Goal: Information Seeking & Learning: Learn about a topic

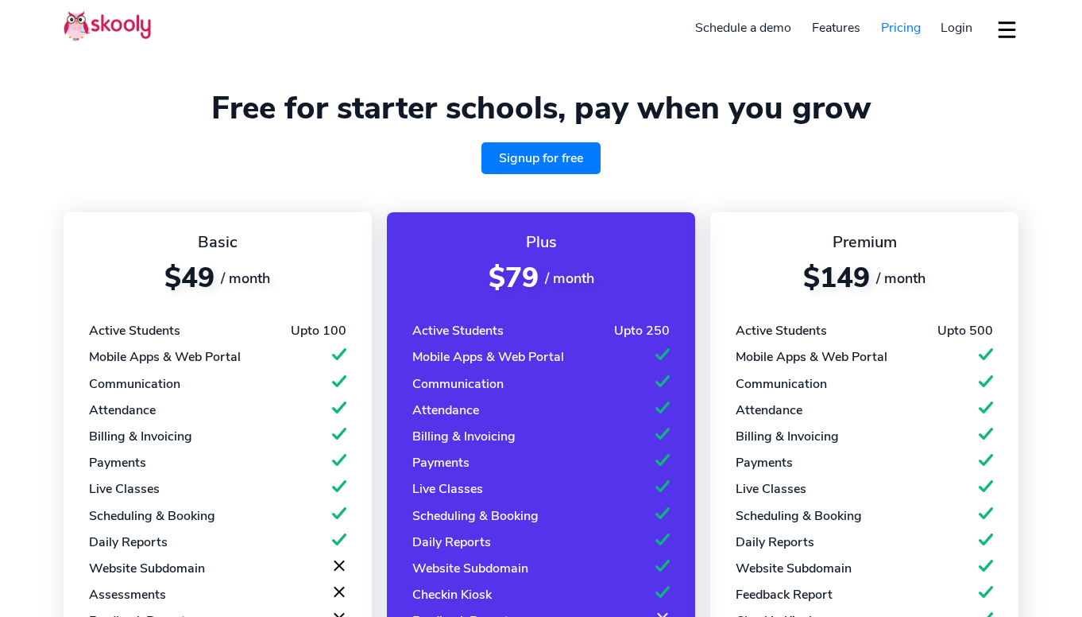
select select "en"
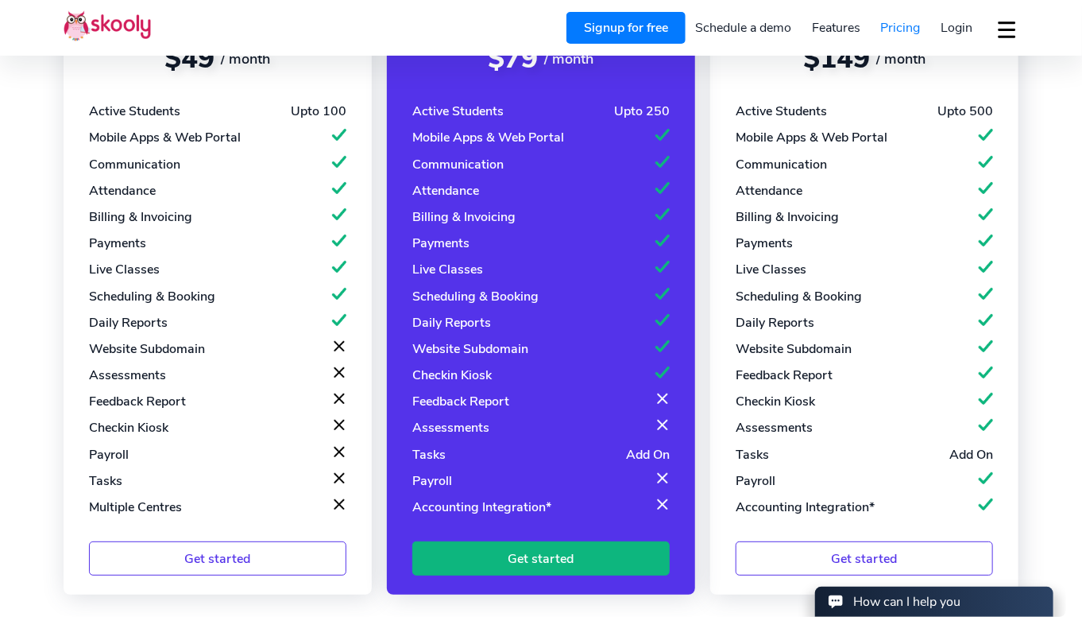
select select "20"
select select "[GEOGRAPHIC_DATA]"
select select "[GEOGRAPHIC_DATA]/[GEOGRAPHIC_DATA]"
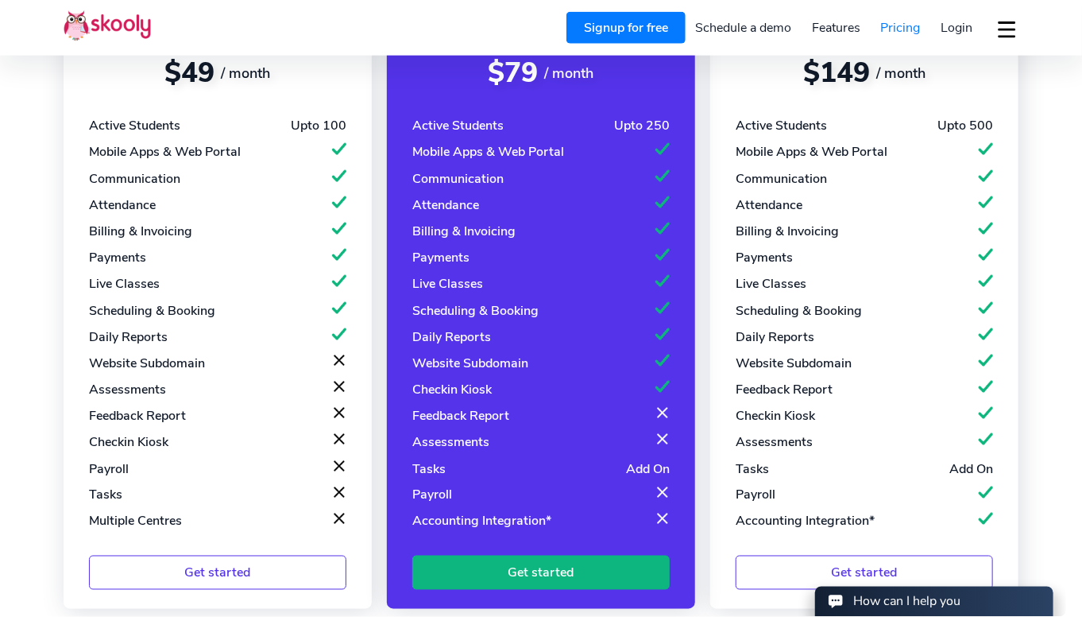
scroll to position [206, 0]
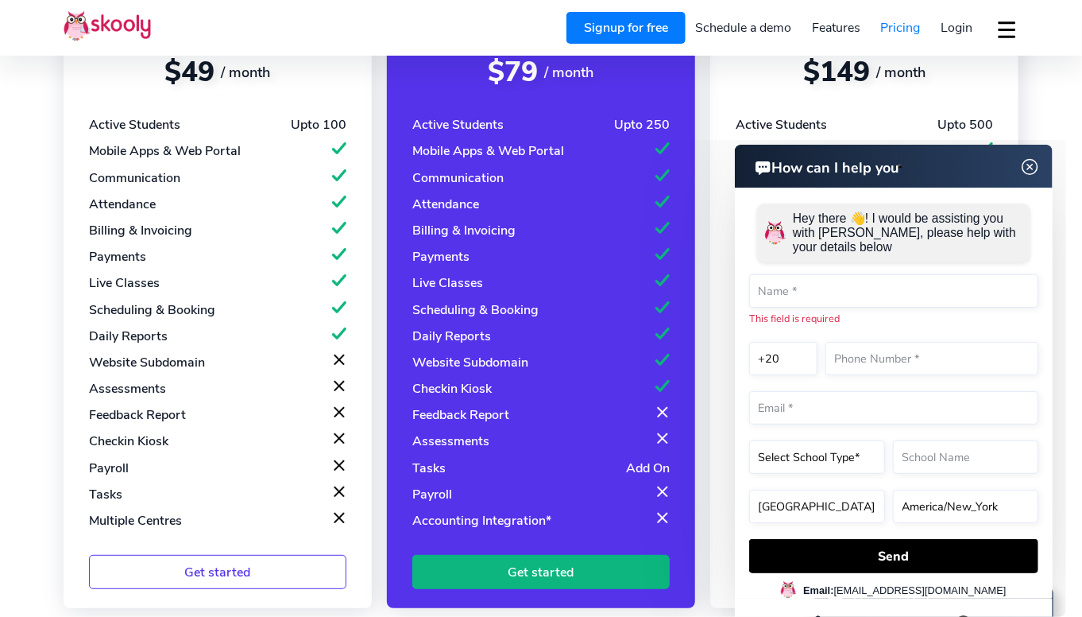
click at [1033, 171] on img at bounding box center [1030, 167] width 30 height 20
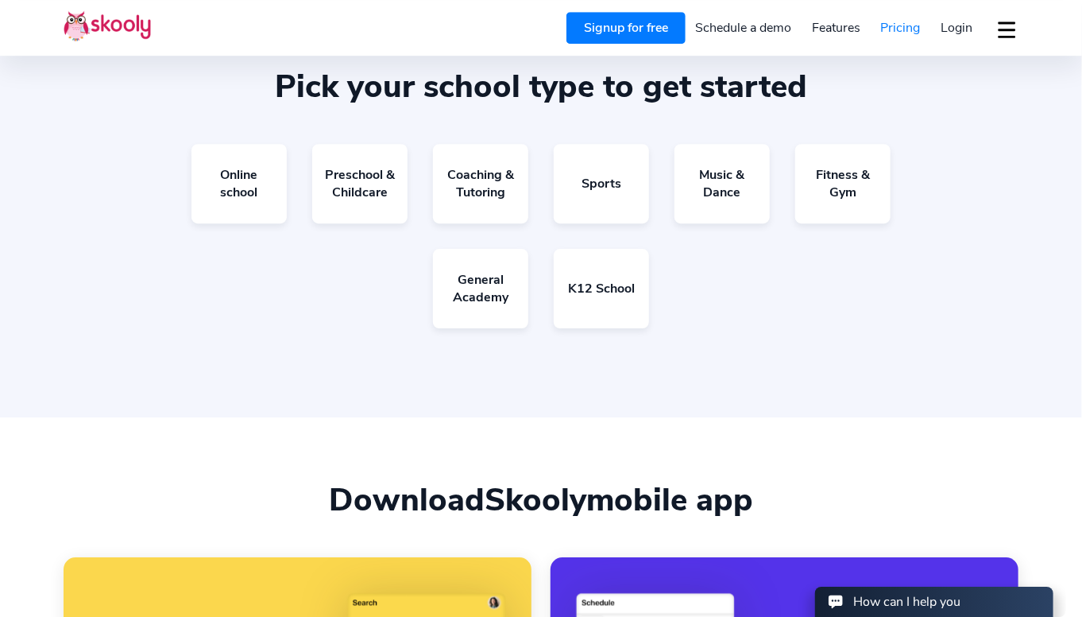
scroll to position [927, 0]
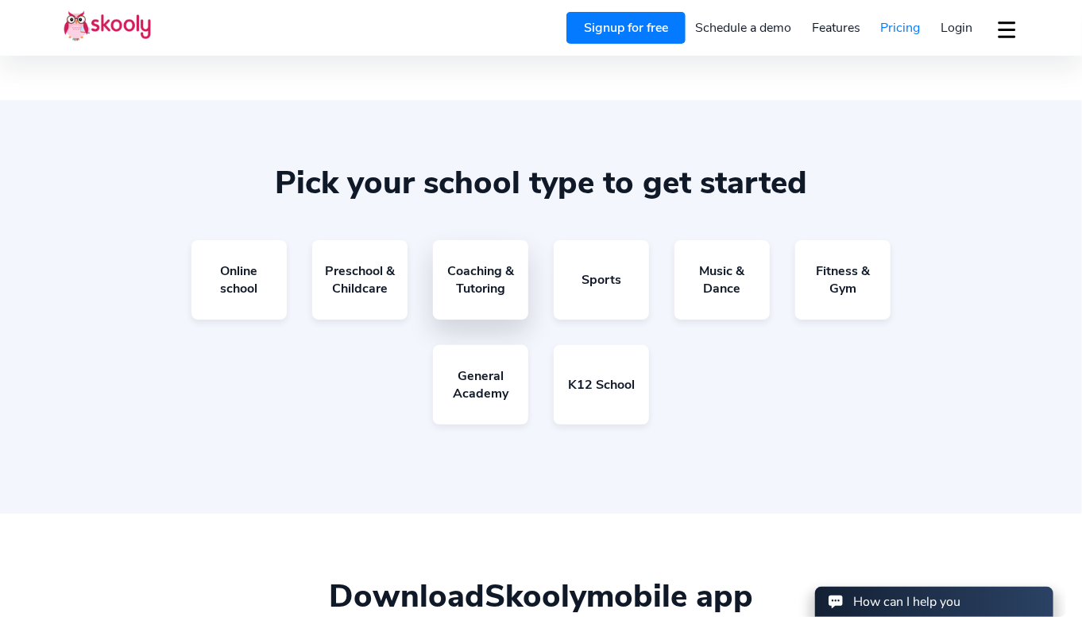
click at [478, 286] on link "Coaching & Tutoring" at bounding box center [480, 279] width 95 height 79
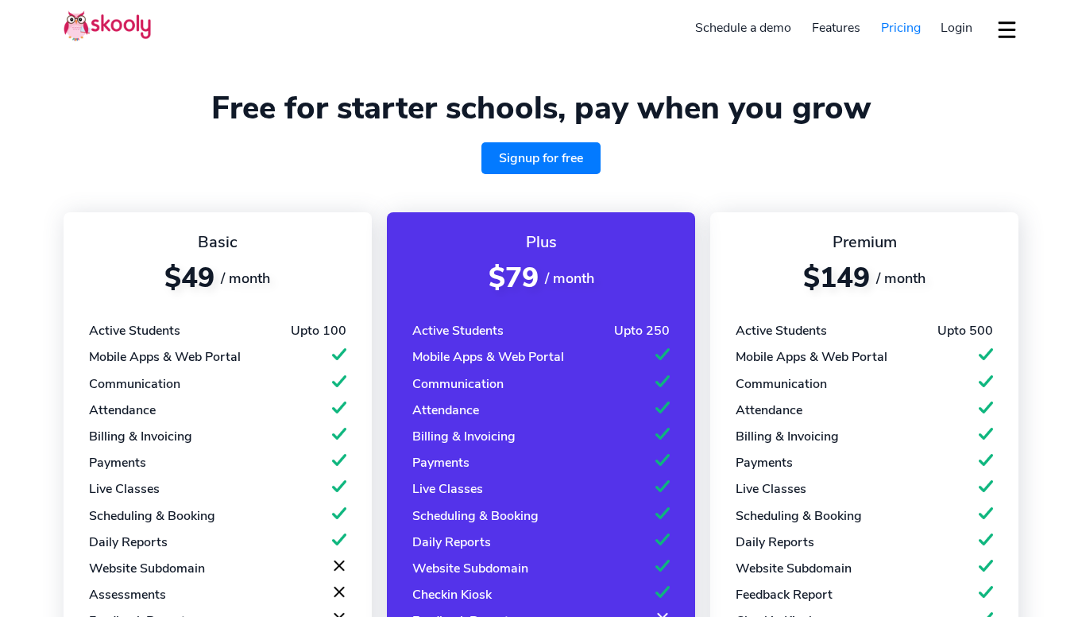
select select "en"
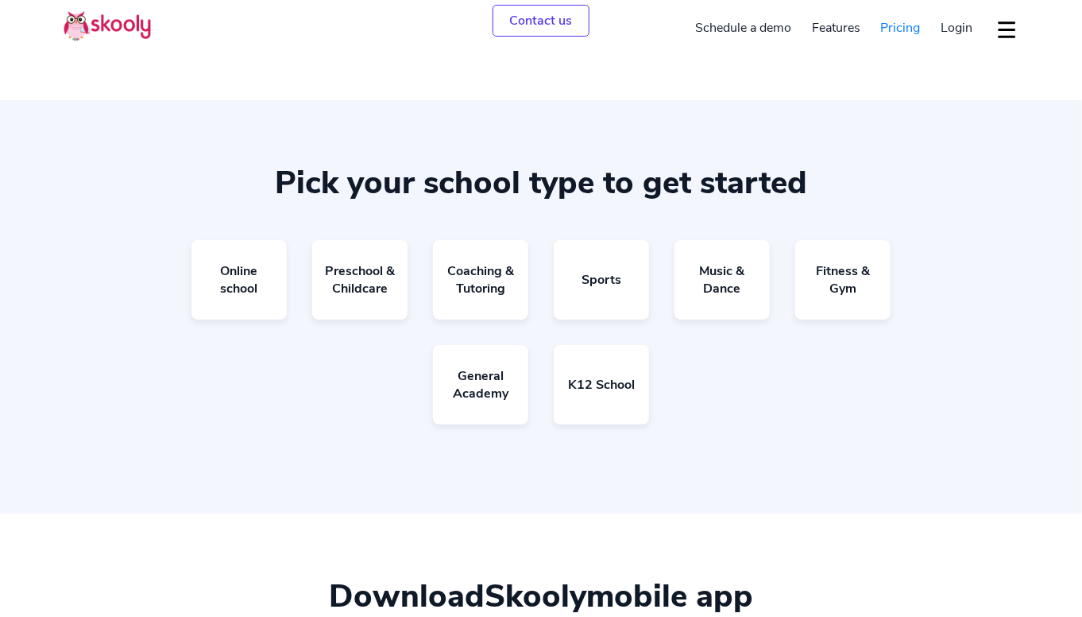
select select "20"
select select "[GEOGRAPHIC_DATA]"
select select "[GEOGRAPHIC_DATA]/[GEOGRAPHIC_DATA]"
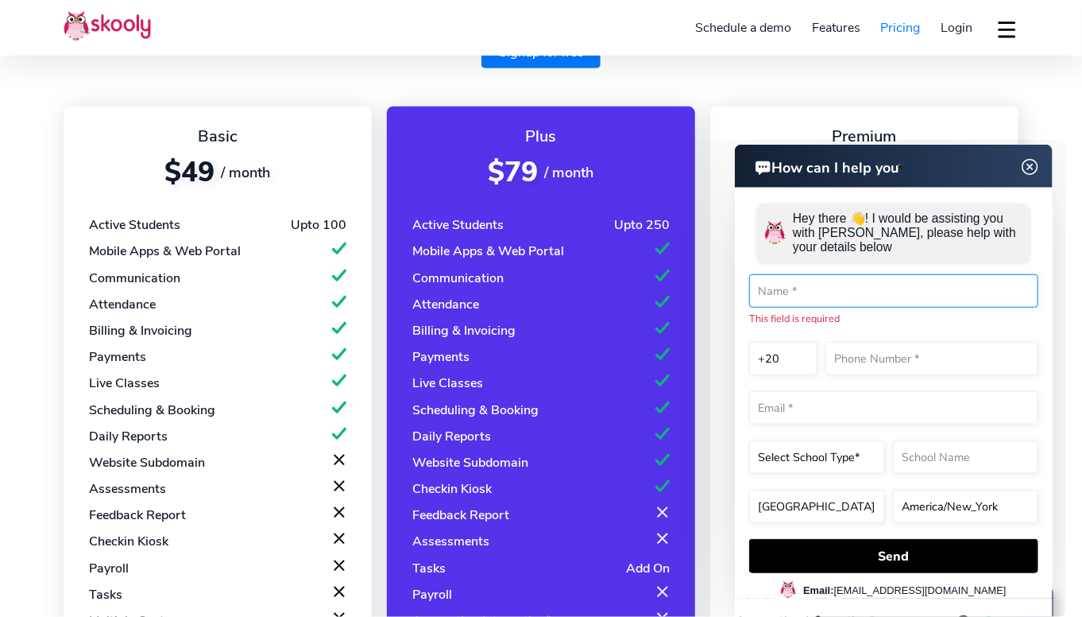
scroll to position [105, 0]
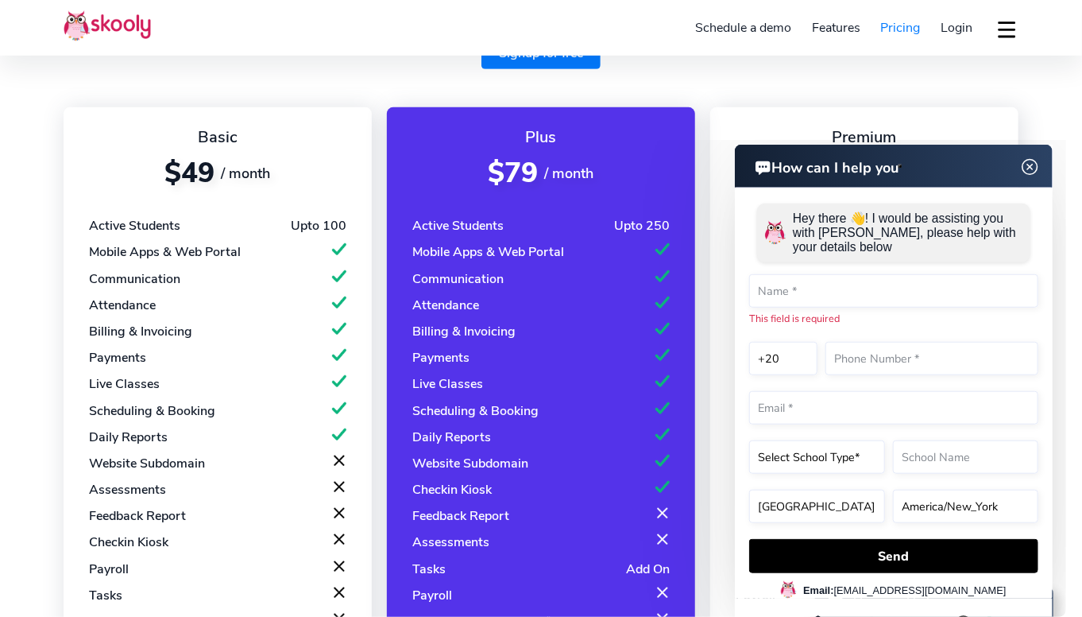
click at [1032, 161] on img at bounding box center [1030, 167] width 30 height 20
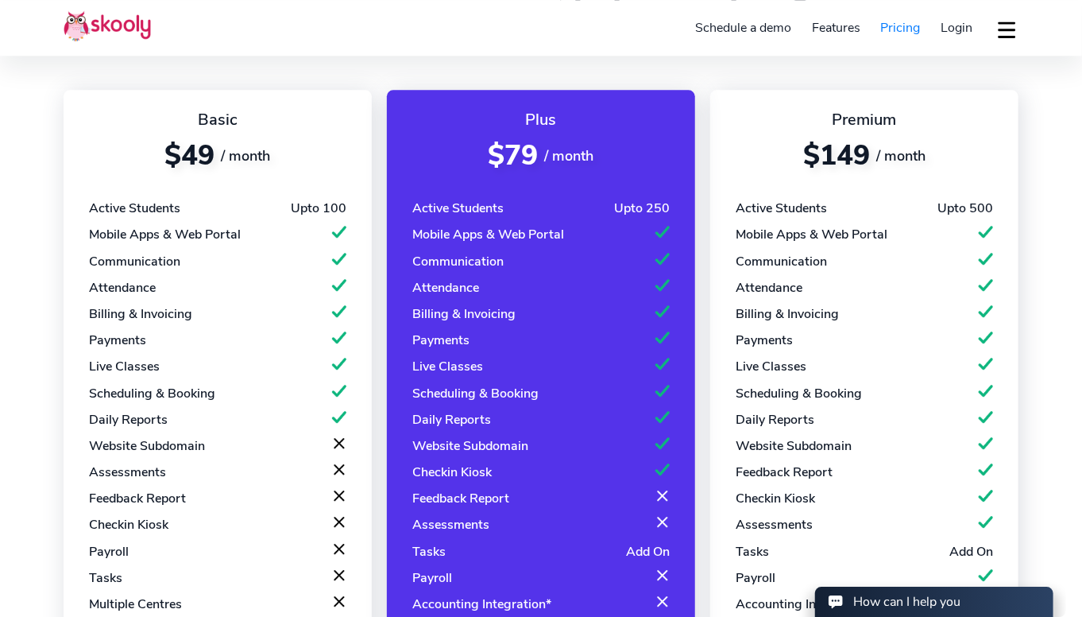
scroll to position [124, 0]
